Goal: Information Seeking & Learning: Learn about a topic

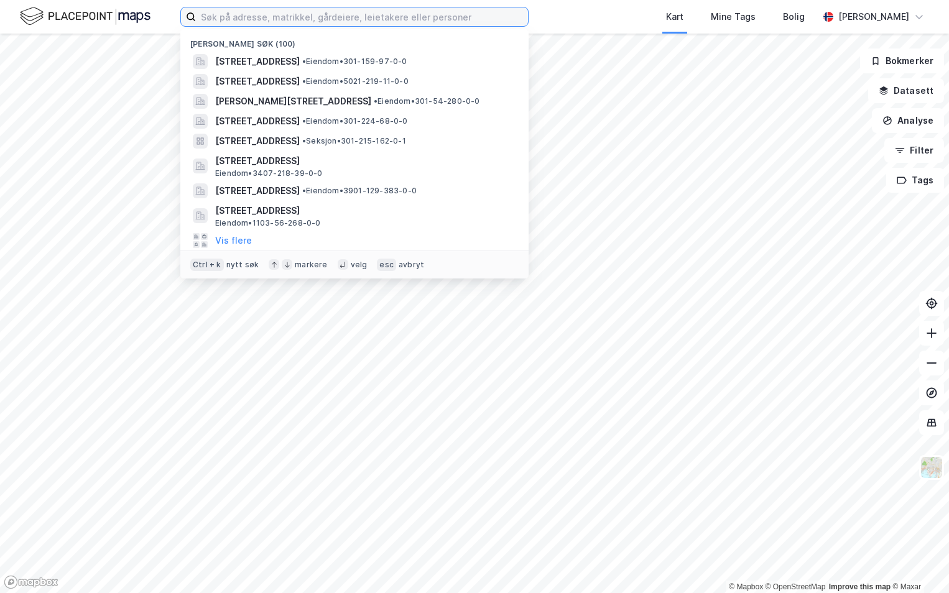
click at [232, 24] on input at bounding box center [362, 16] width 332 height 19
paste input "5057-168/277/0/0"
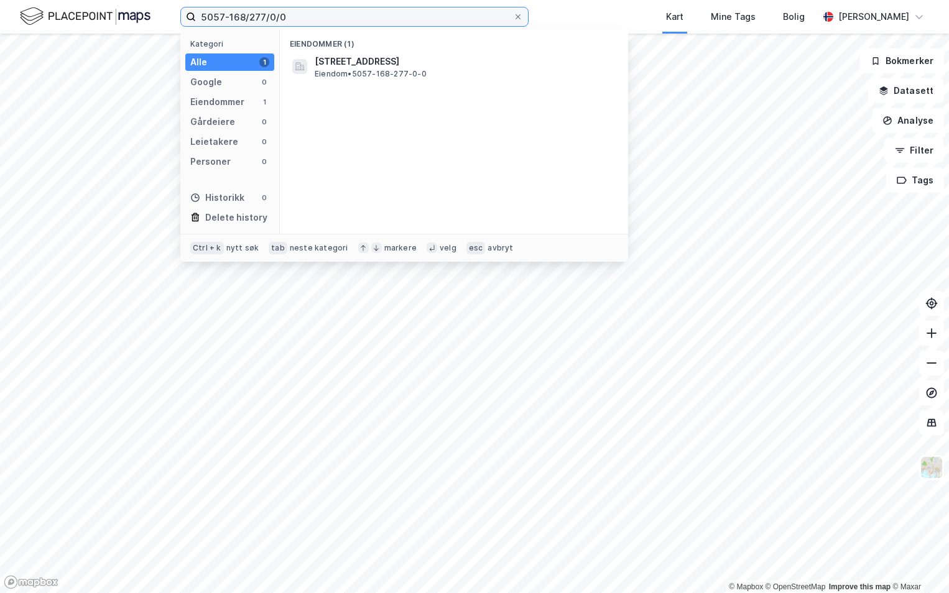
type input "5057-168/277/0/0"
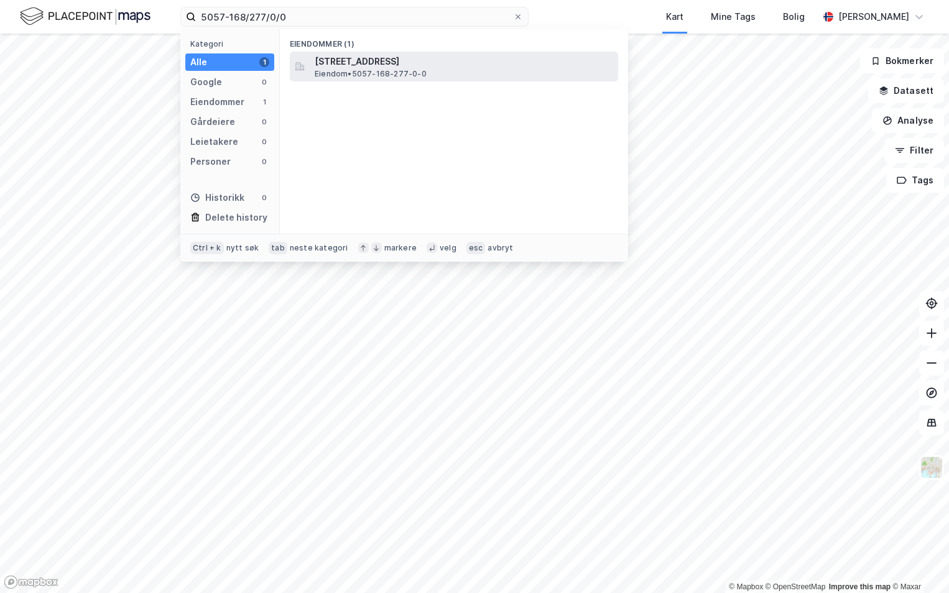
click at [361, 63] on span "[STREET_ADDRESS]" at bounding box center [464, 61] width 299 height 15
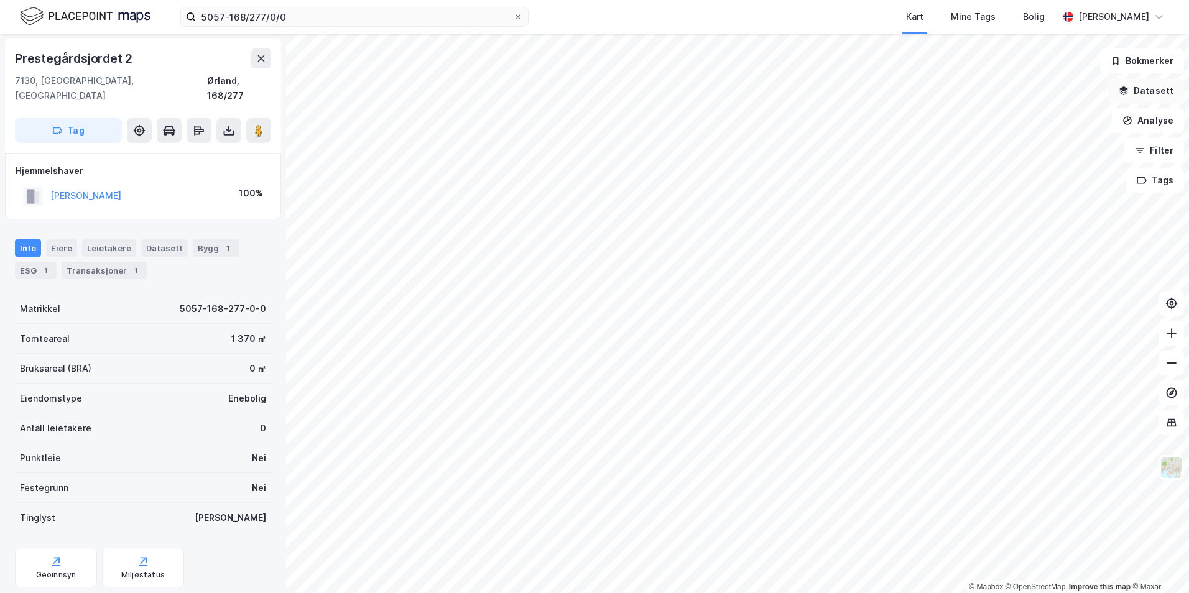
click at [948, 98] on button "Datasett" at bounding box center [1146, 90] width 76 height 25
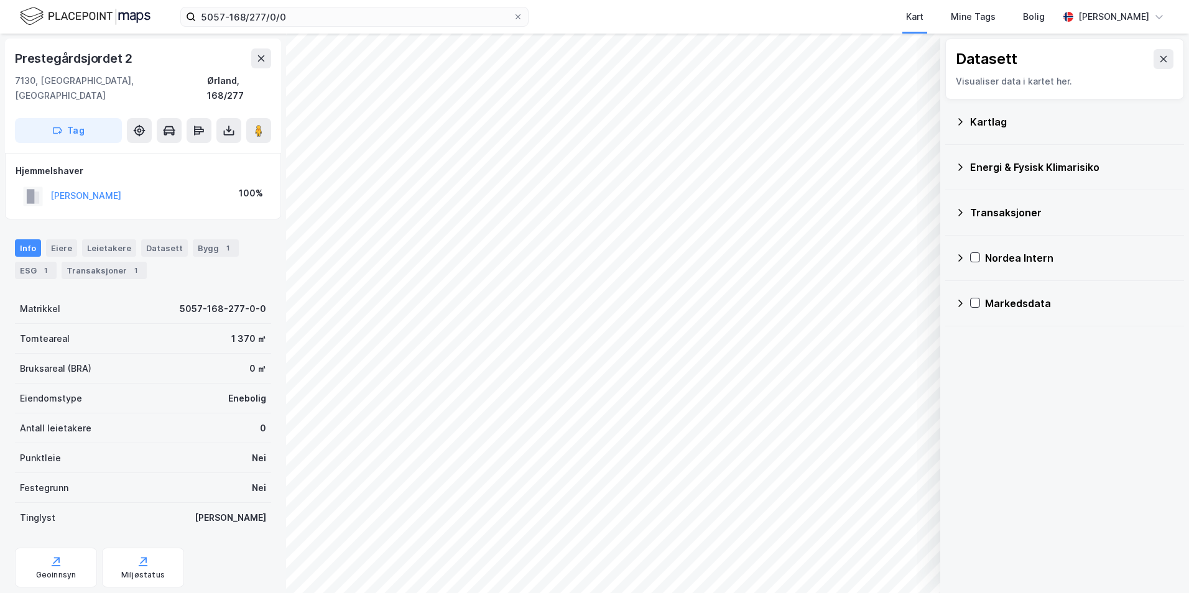
click at [948, 120] on icon at bounding box center [960, 122] width 10 height 10
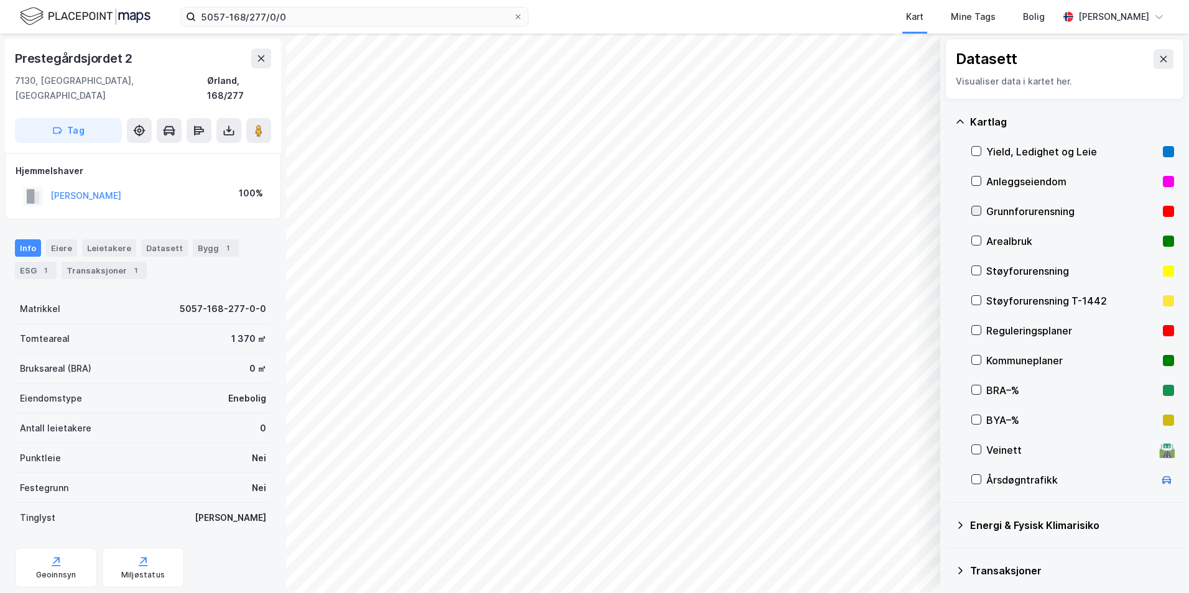
click at [948, 210] on div at bounding box center [976, 211] width 10 height 10
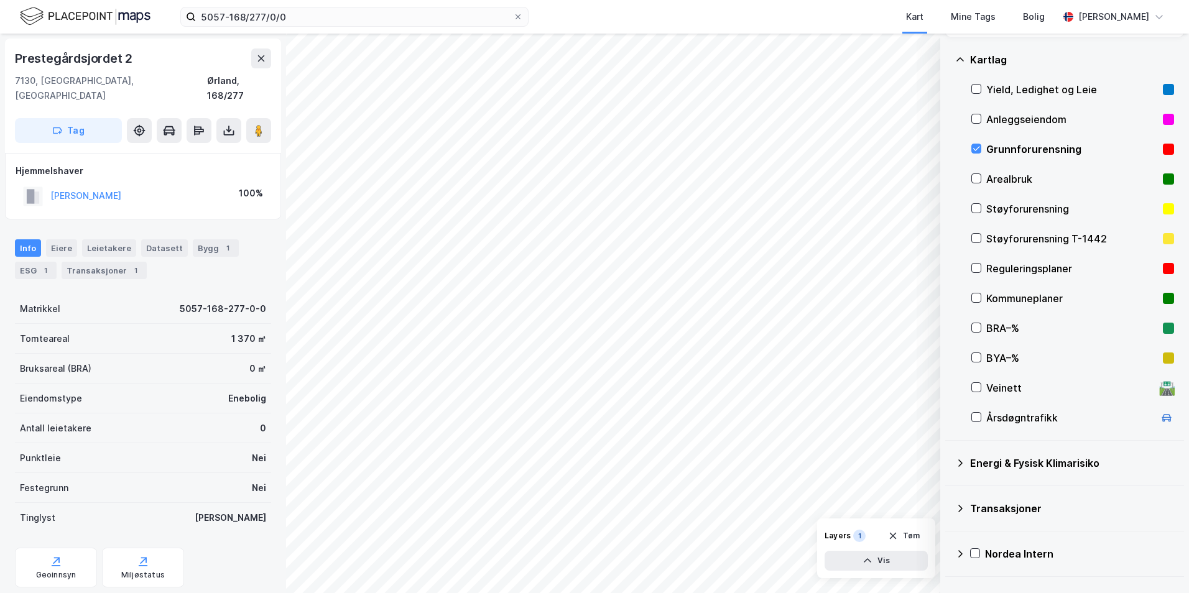
click at [948, 466] on icon at bounding box center [960, 463] width 4 height 7
click at [948, 493] on icon at bounding box center [991, 493] width 7 height 4
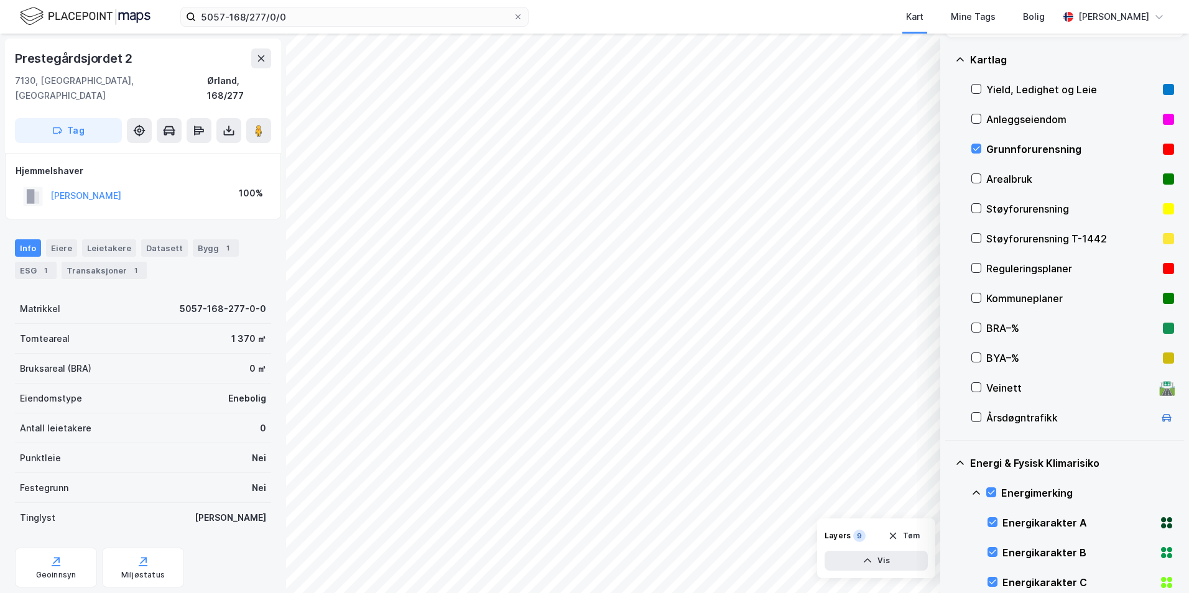
click at [948, 493] on icon at bounding box center [976, 493] width 7 height 4
click at [948, 552] on icon at bounding box center [991, 552] width 9 height 9
click at [948, 547] on icon at bounding box center [976, 547] width 7 height 4
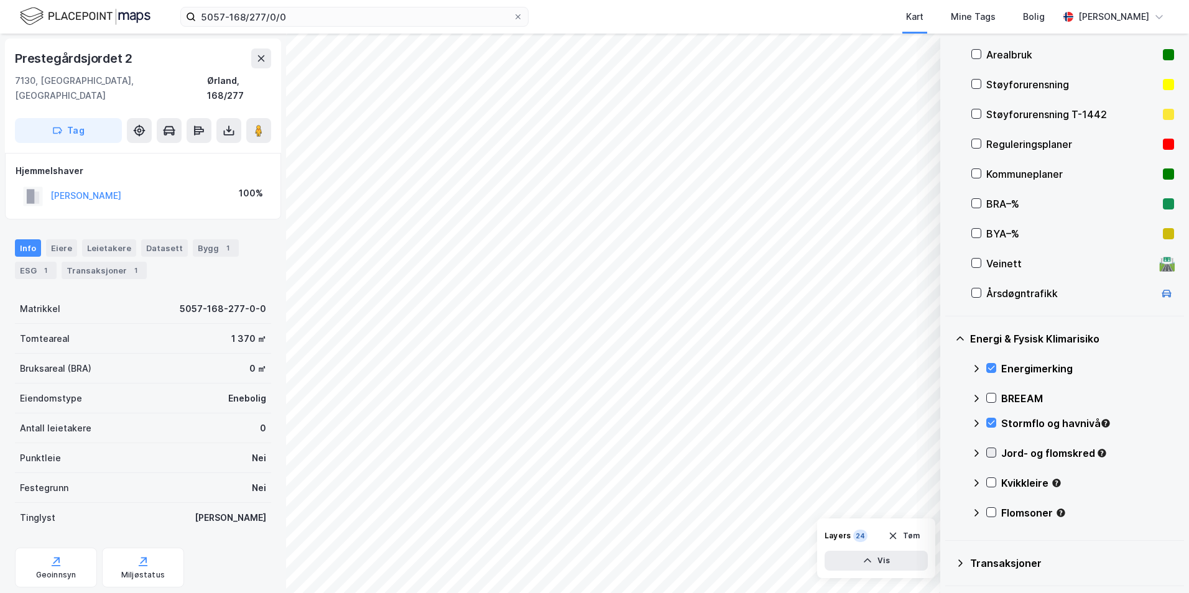
click at [948, 451] on icon at bounding box center [991, 452] width 9 height 9
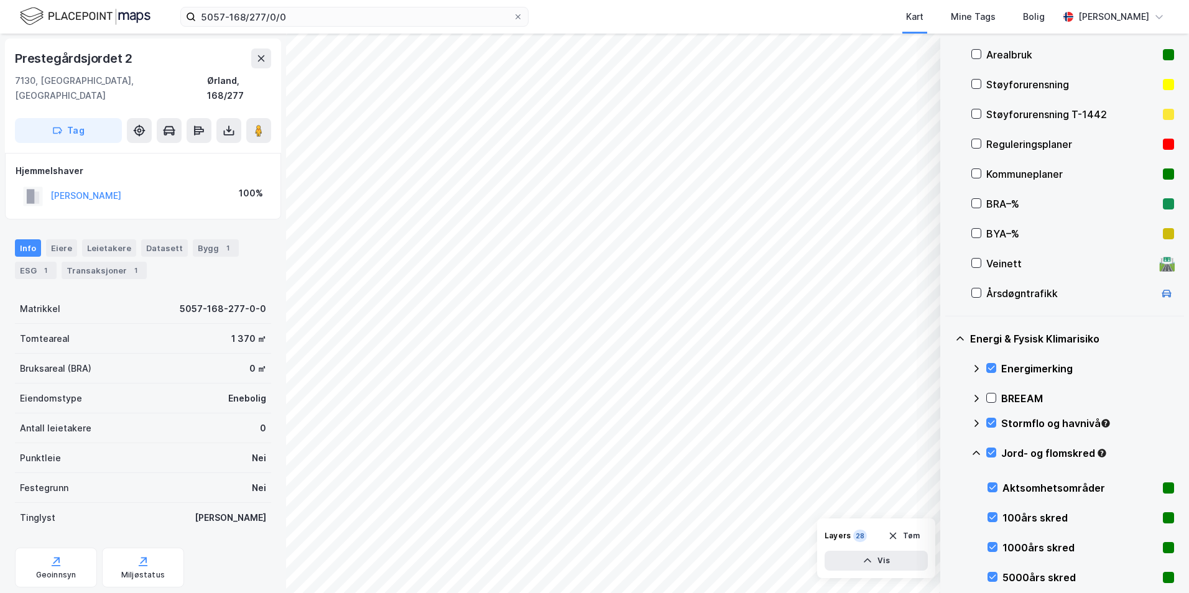
click at [948, 453] on icon at bounding box center [976, 453] width 7 height 4
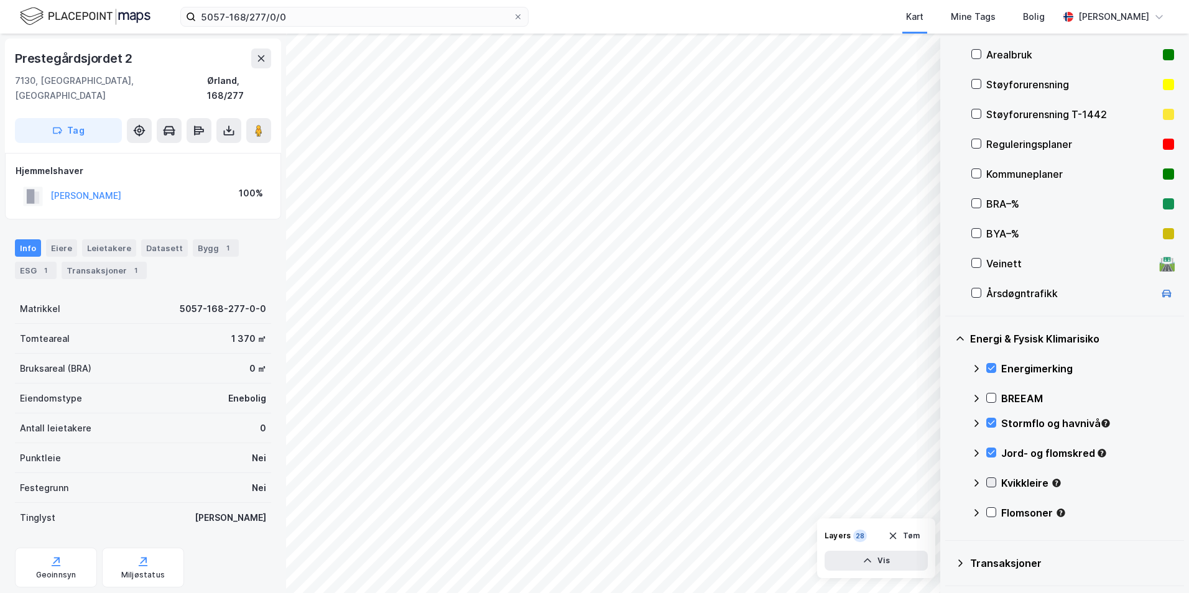
click at [948, 483] on icon at bounding box center [991, 482] width 9 height 9
click at [948, 481] on icon at bounding box center [976, 483] width 7 height 4
click at [948, 512] on icon at bounding box center [991, 512] width 9 height 9
click at [948, 512] on icon at bounding box center [976, 513] width 10 height 10
